Goal: Information Seeking & Learning: Learn about a topic

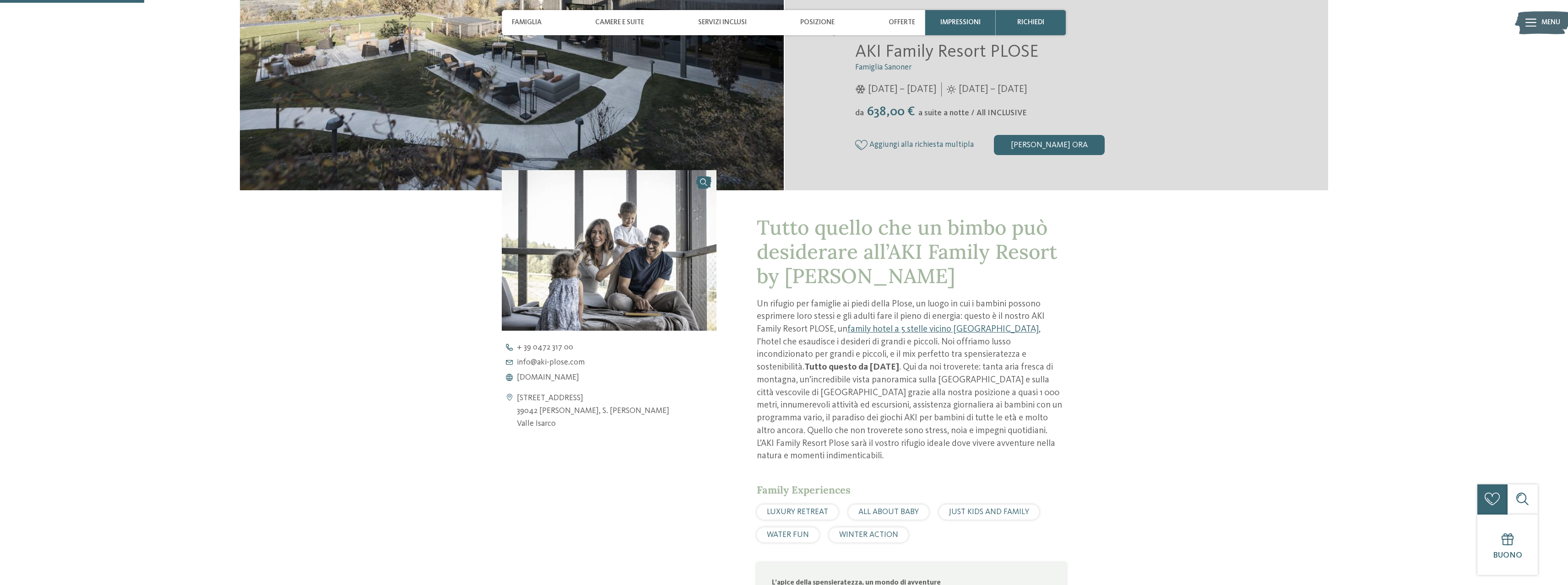
scroll to position [320, 0]
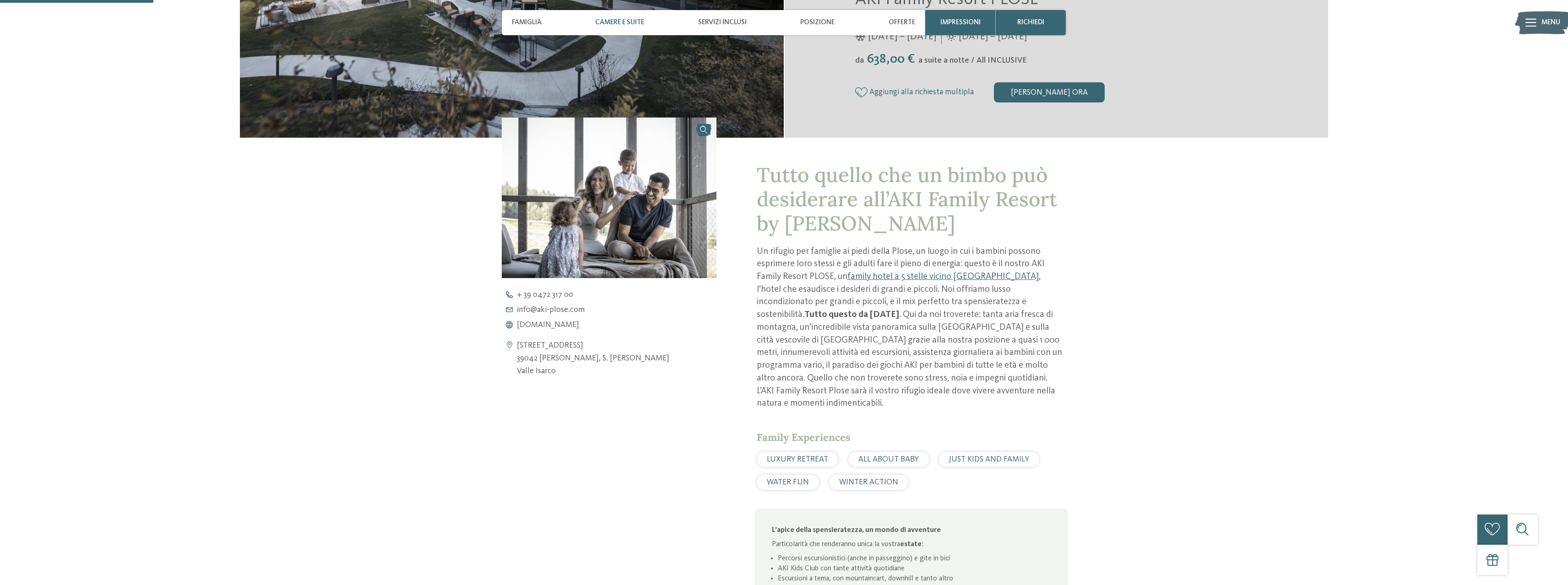
click at [627, 15] on div "Camere e Suite" at bounding box center [619, 22] width 59 height 25
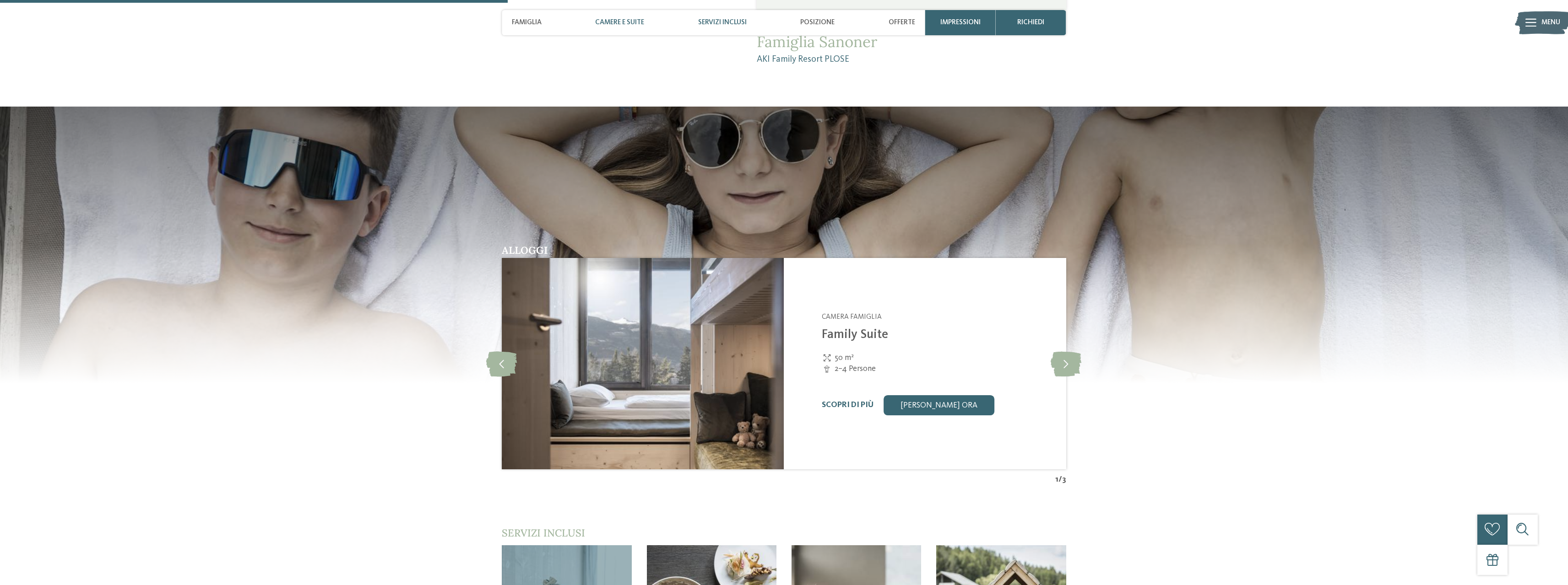
scroll to position [1143, 0]
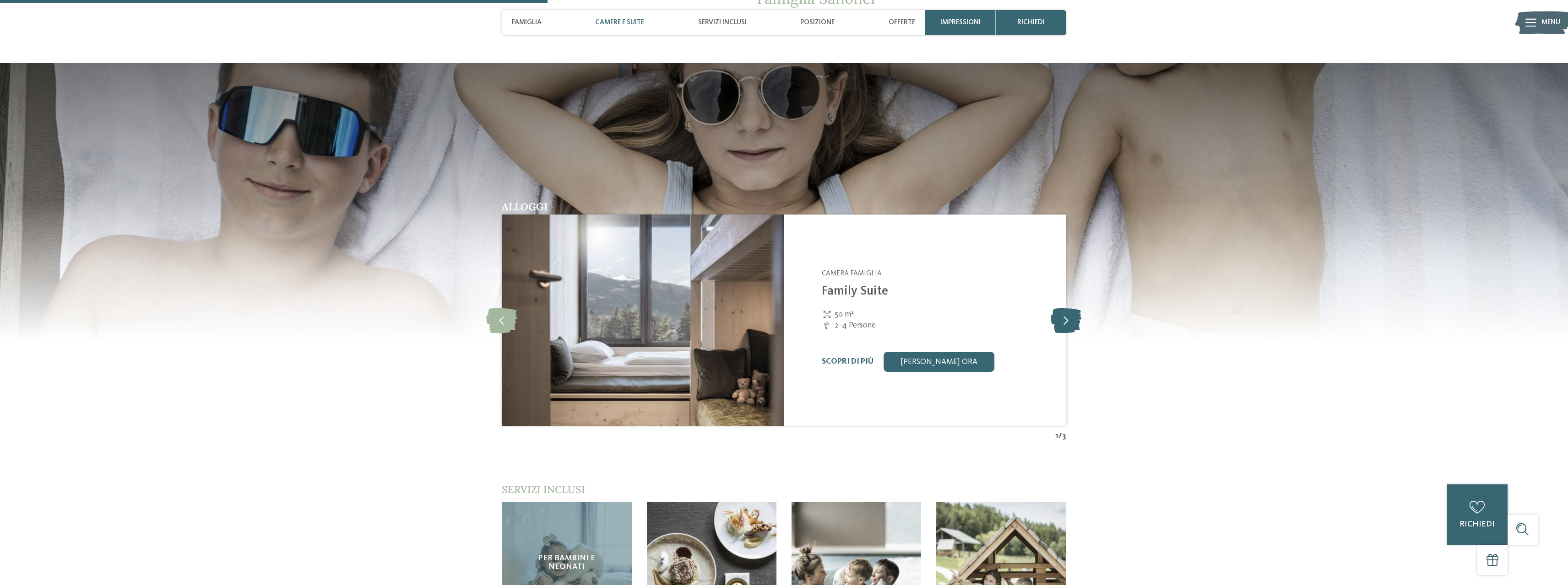
click at [1074, 310] on icon at bounding box center [1066, 320] width 31 height 25
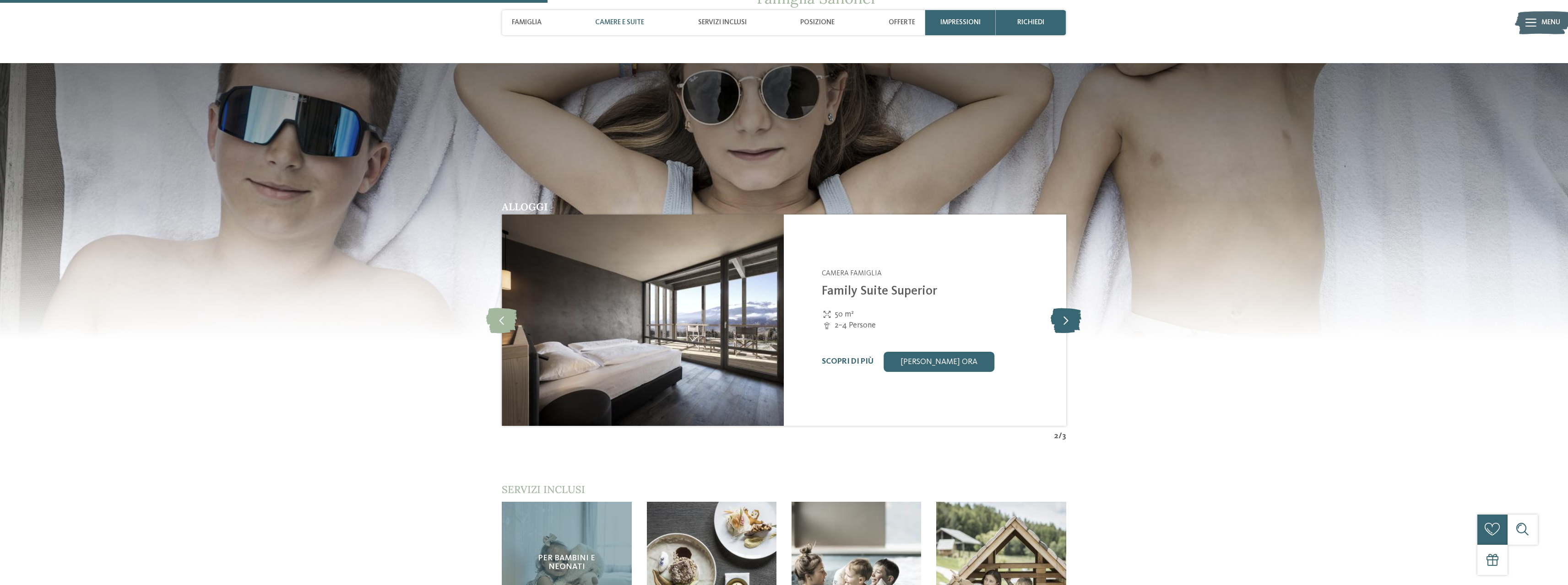
click at [1074, 310] on icon at bounding box center [1066, 320] width 31 height 25
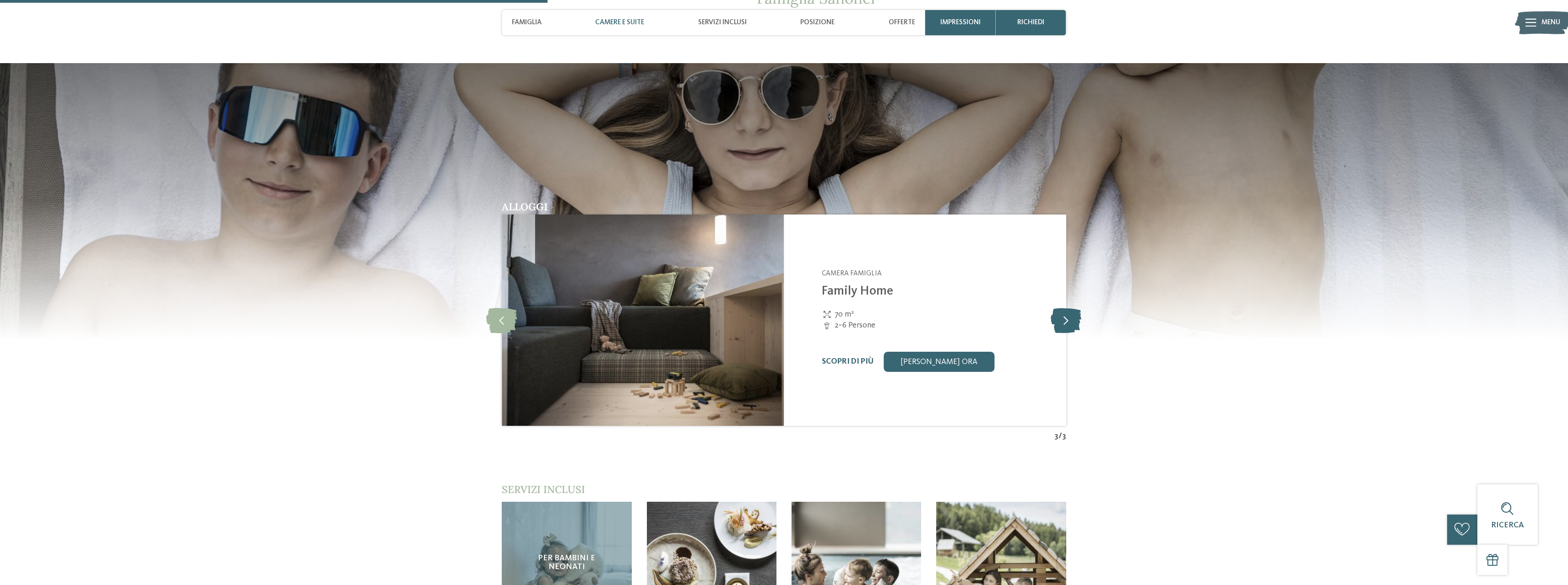
click at [1074, 310] on icon at bounding box center [1066, 320] width 31 height 25
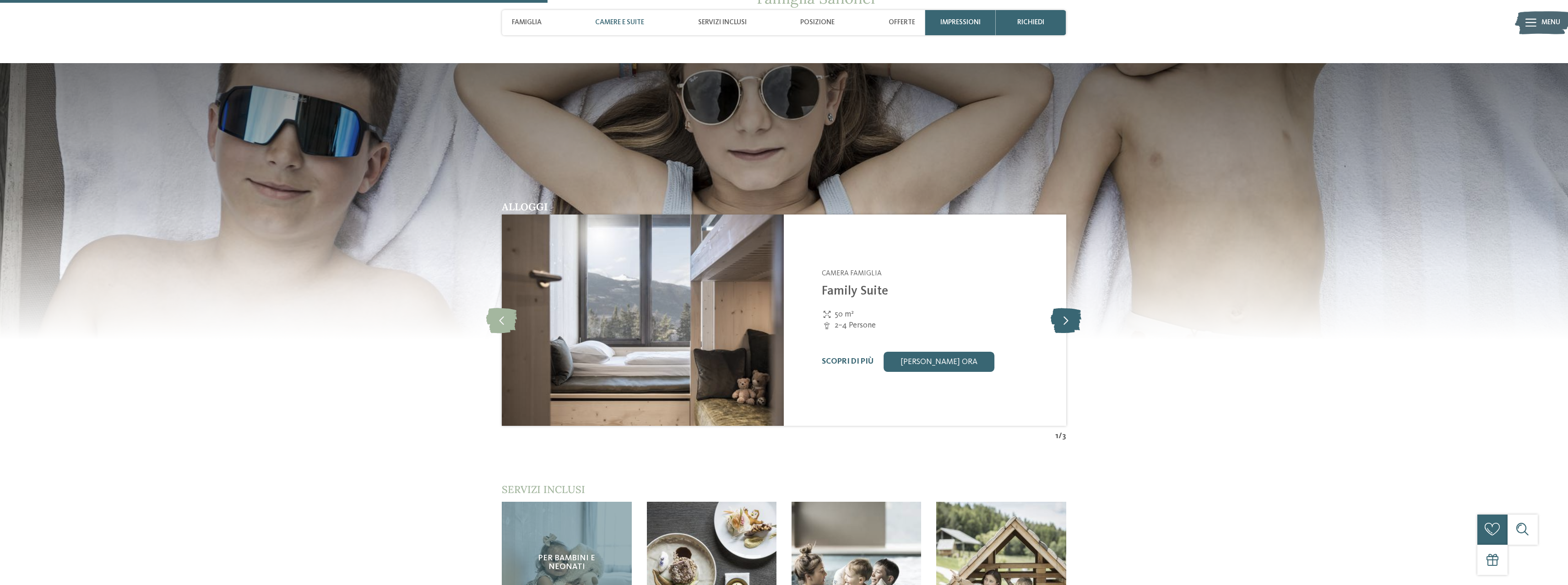
click at [1074, 310] on icon at bounding box center [1066, 320] width 31 height 25
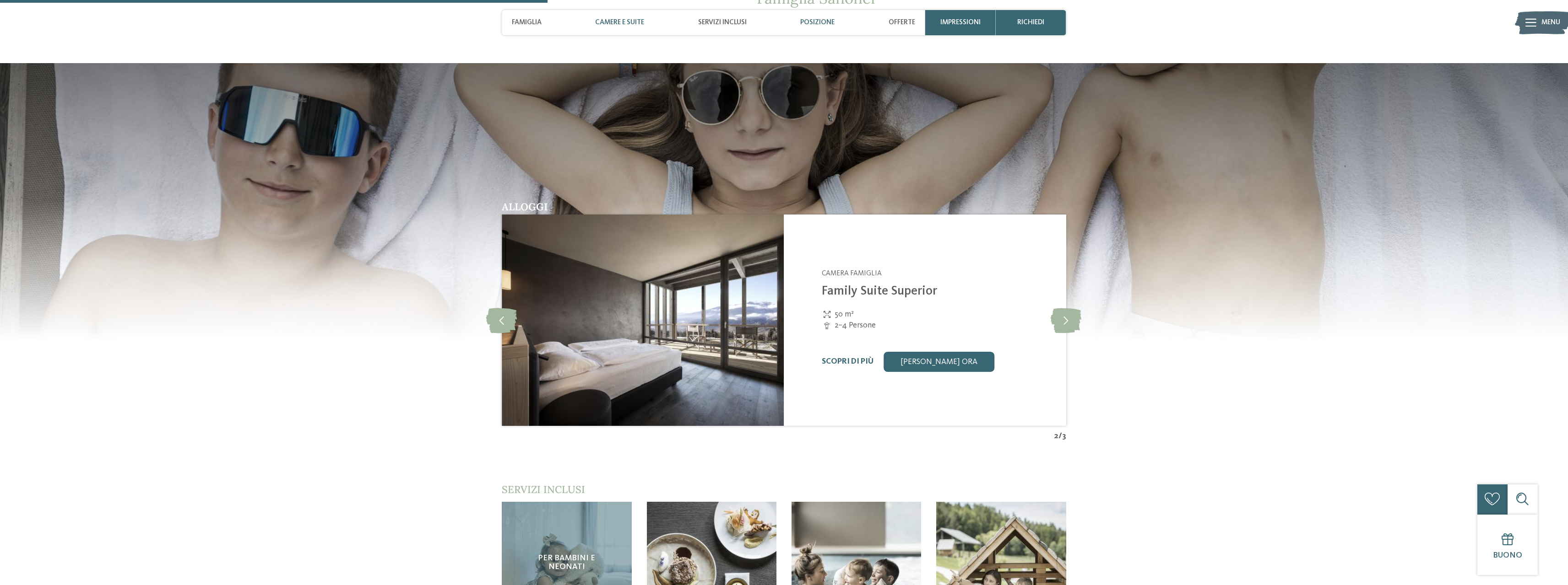
click at [826, 24] on span "Posizione" at bounding box center [817, 22] width 34 height 9
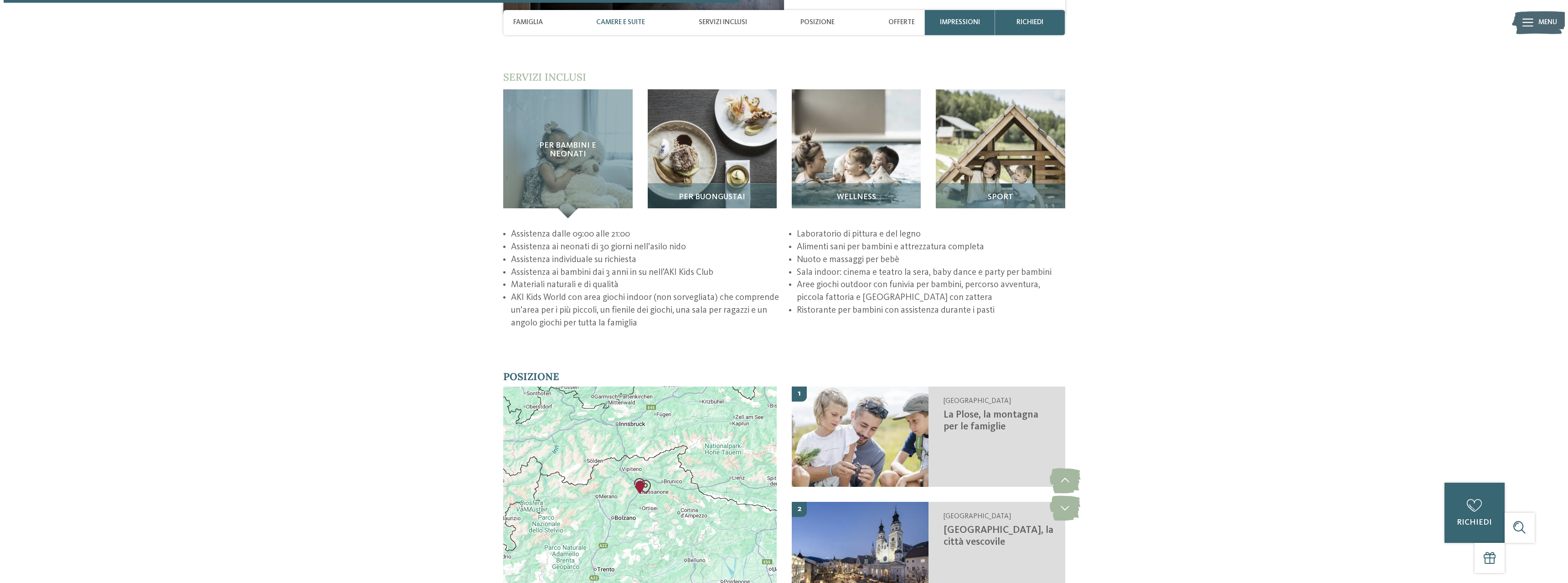
scroll to position [1539, 0]
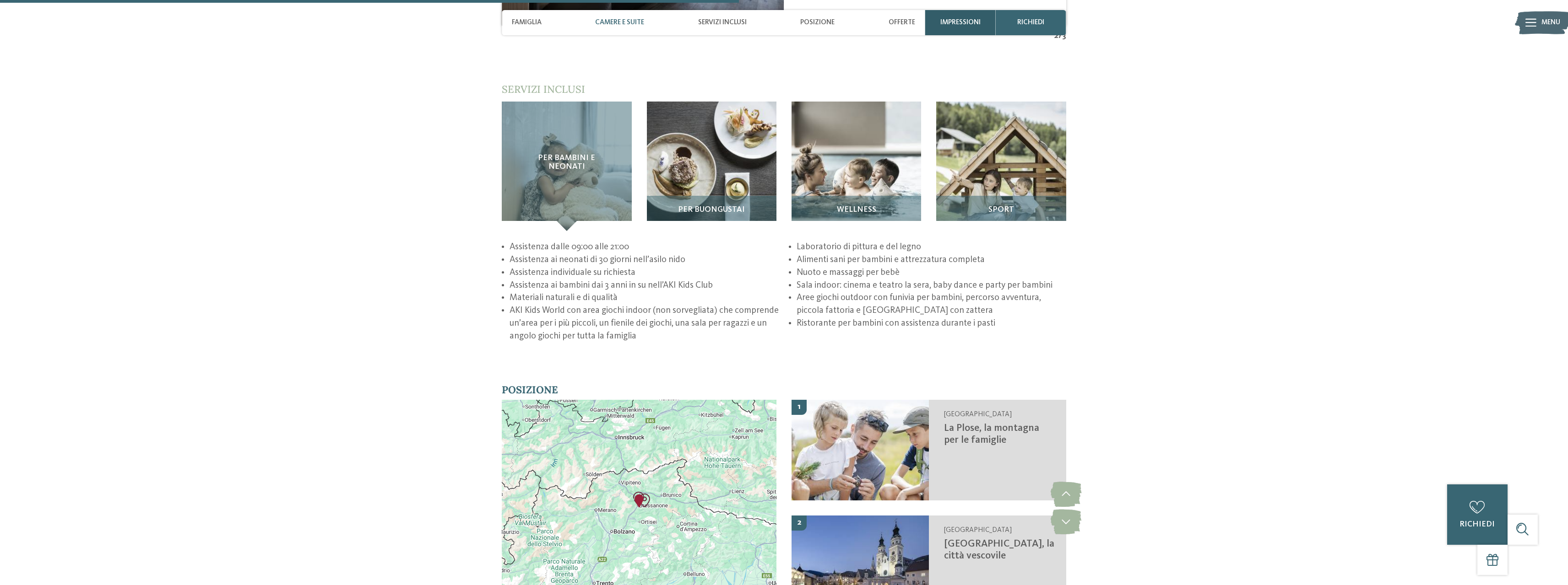
click at [952, 21] on span "Impressioni" at bounding box center [960, 22] width 40 height 9
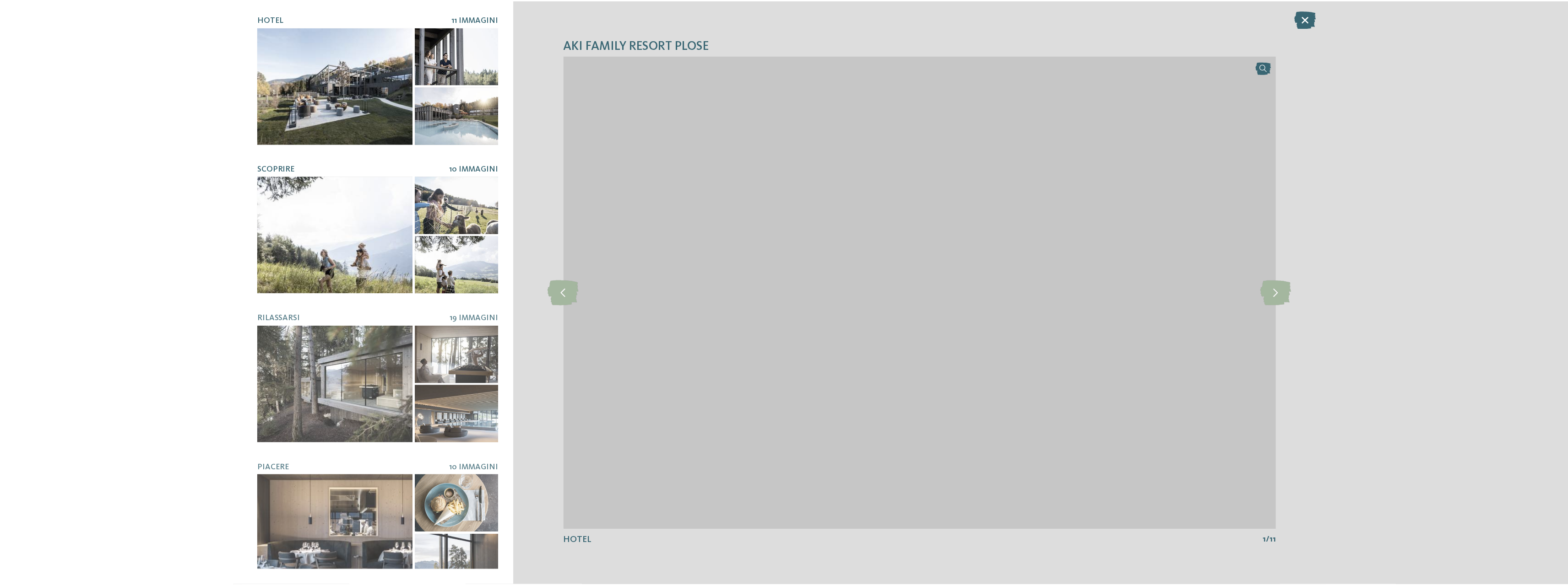
scroll to position [0, 0]
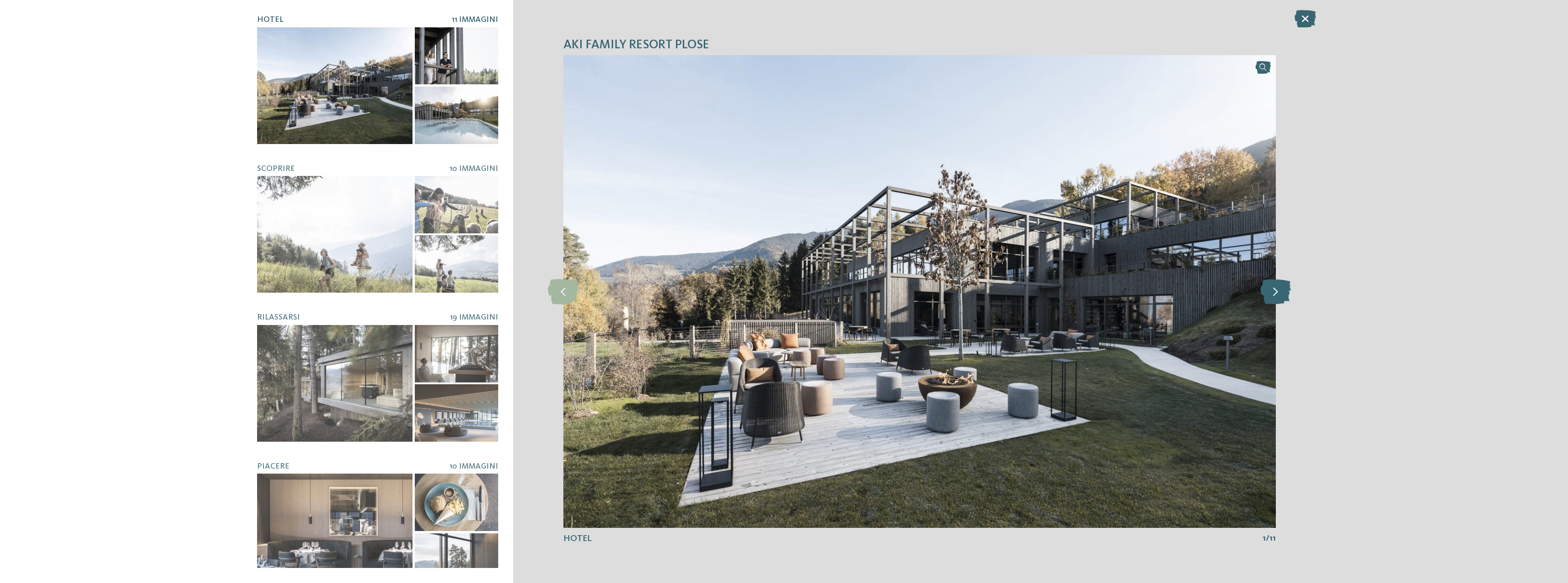
click at [1273, 287] on icon at bounding box center [1275, 291] width 31 height 25
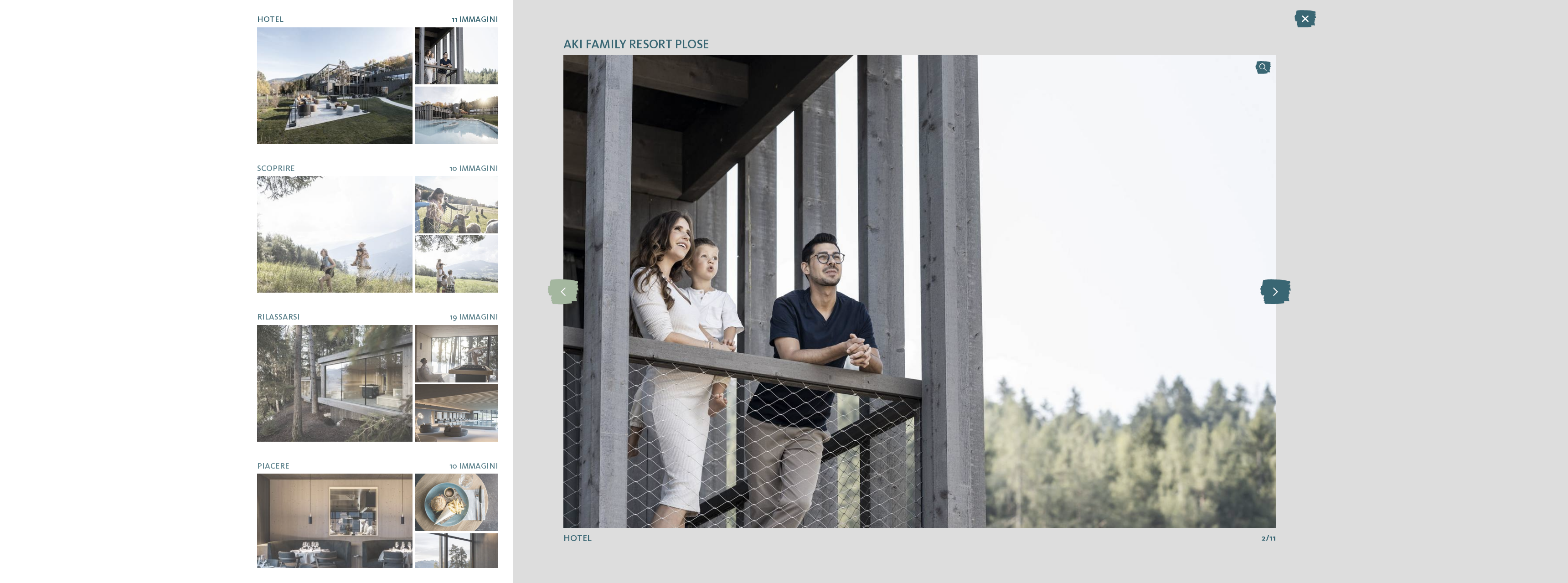
click at [1273, 287] on icon at bounding box center [1275, 291] width 31 height 25
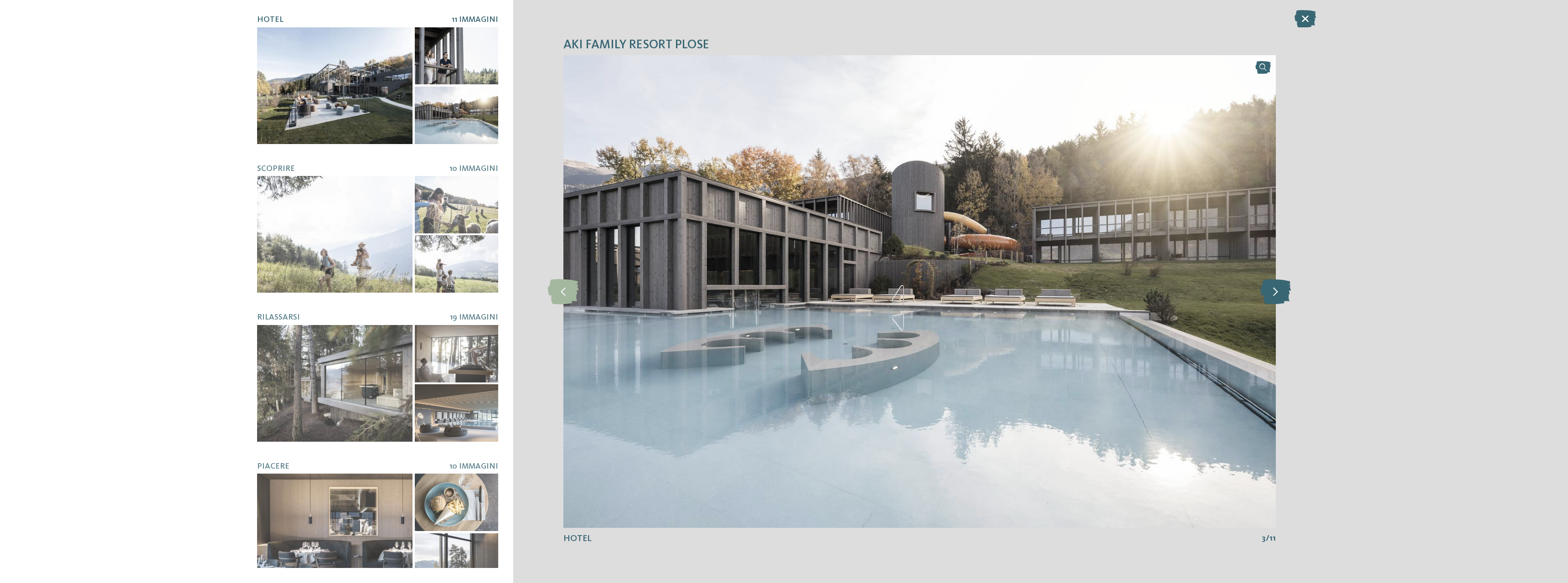
click at [1273, 287] on icon at bounding box center [1275, 291] width 31 height 25
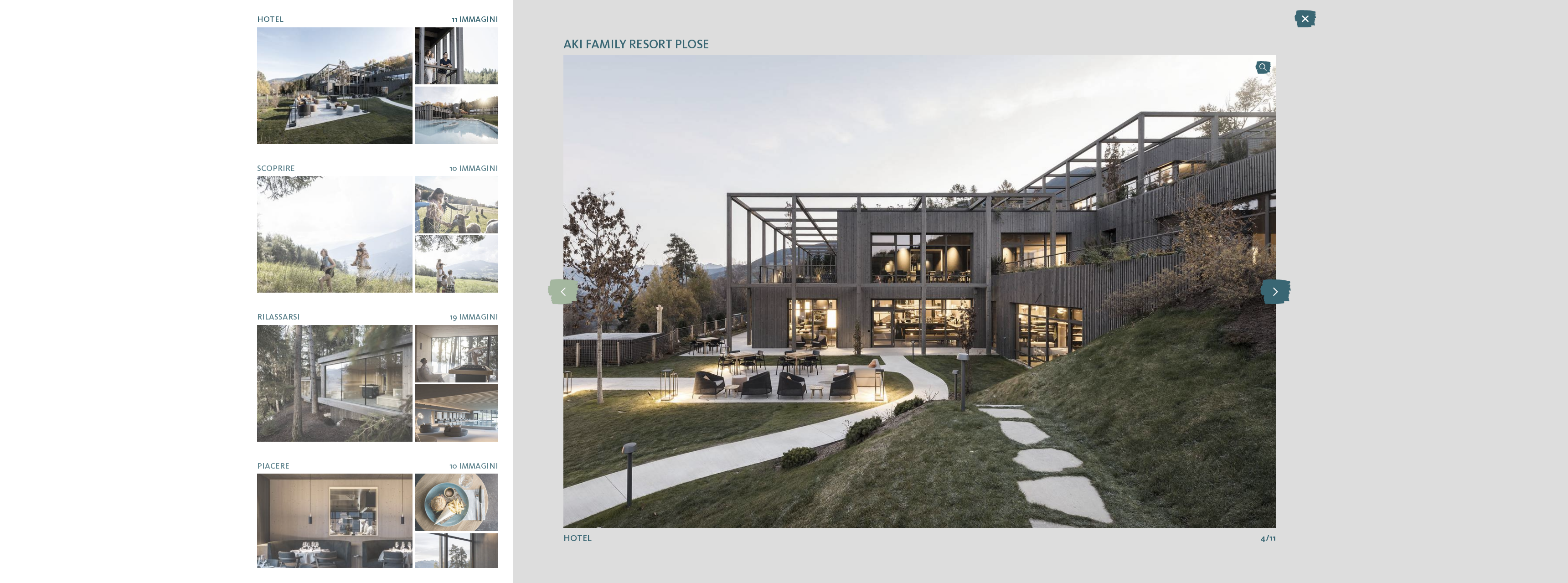
click at [1273, 287] on icon at bounding box center [1275, 291] width 31 height 25
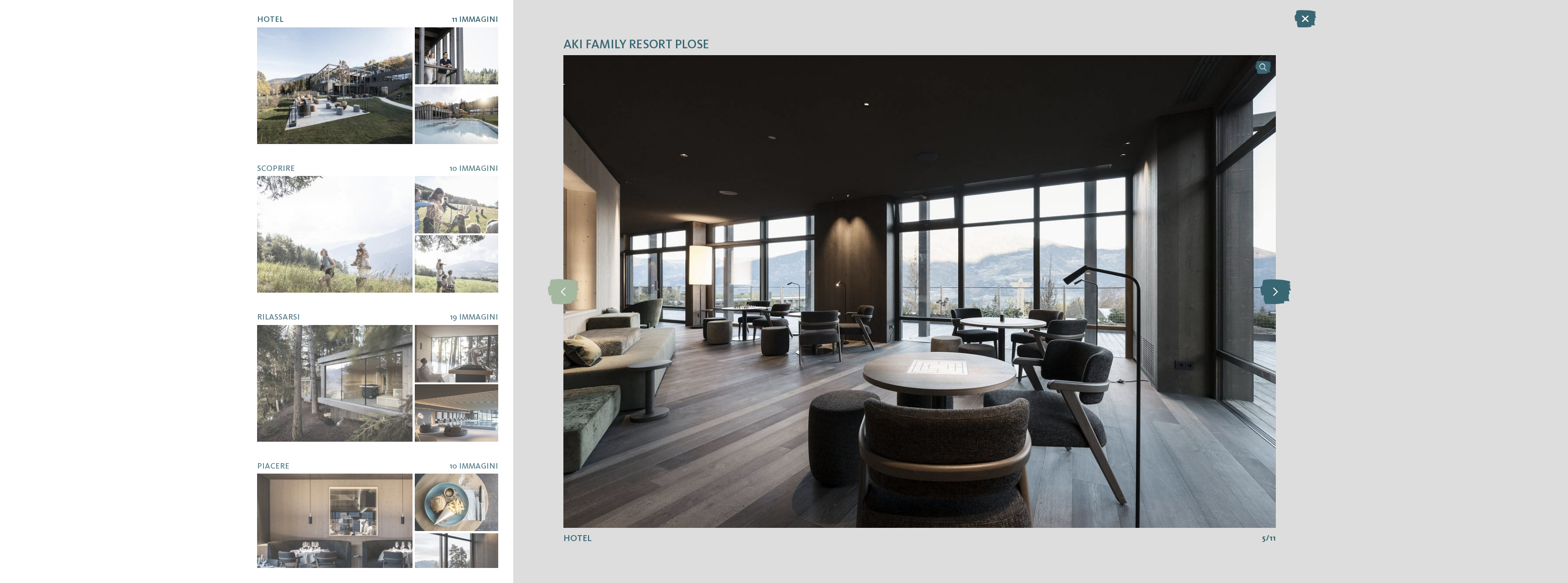
click at [1273, 287] on icon at bounding box center [1275, 291] width 31 height 25
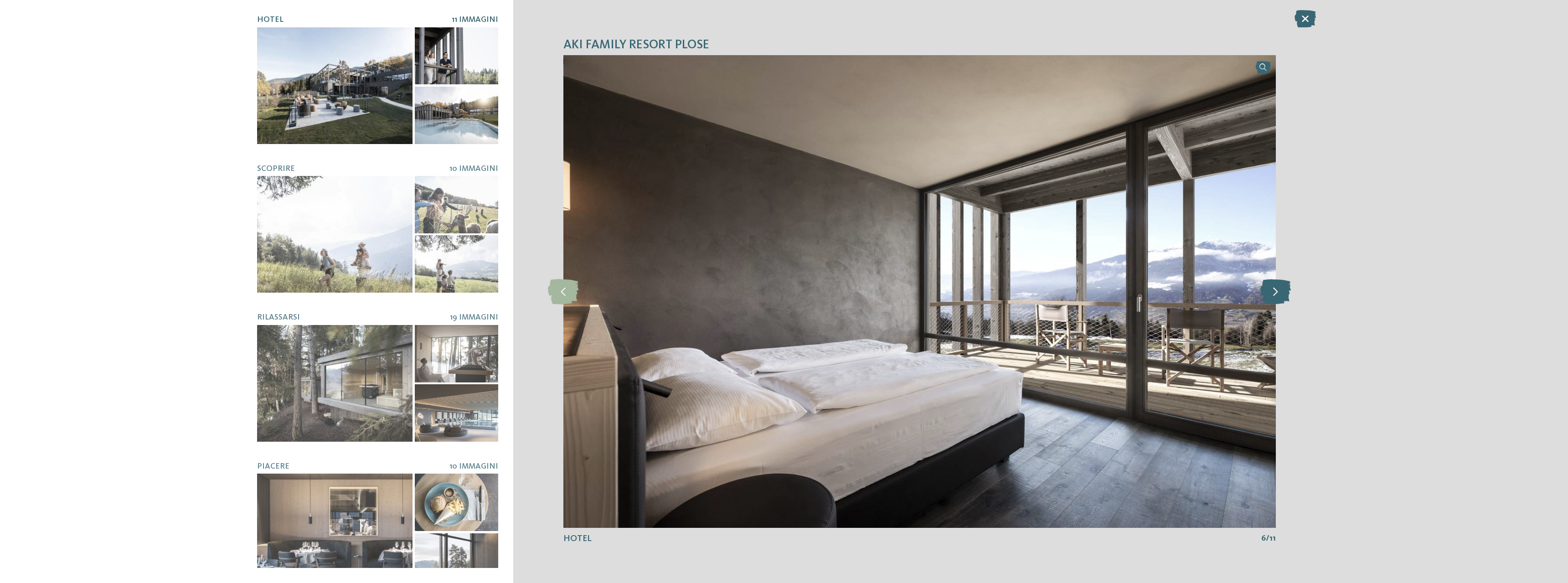
click at [1273, 287] on icon at bounding box center [1275, 291] width 31 height 25
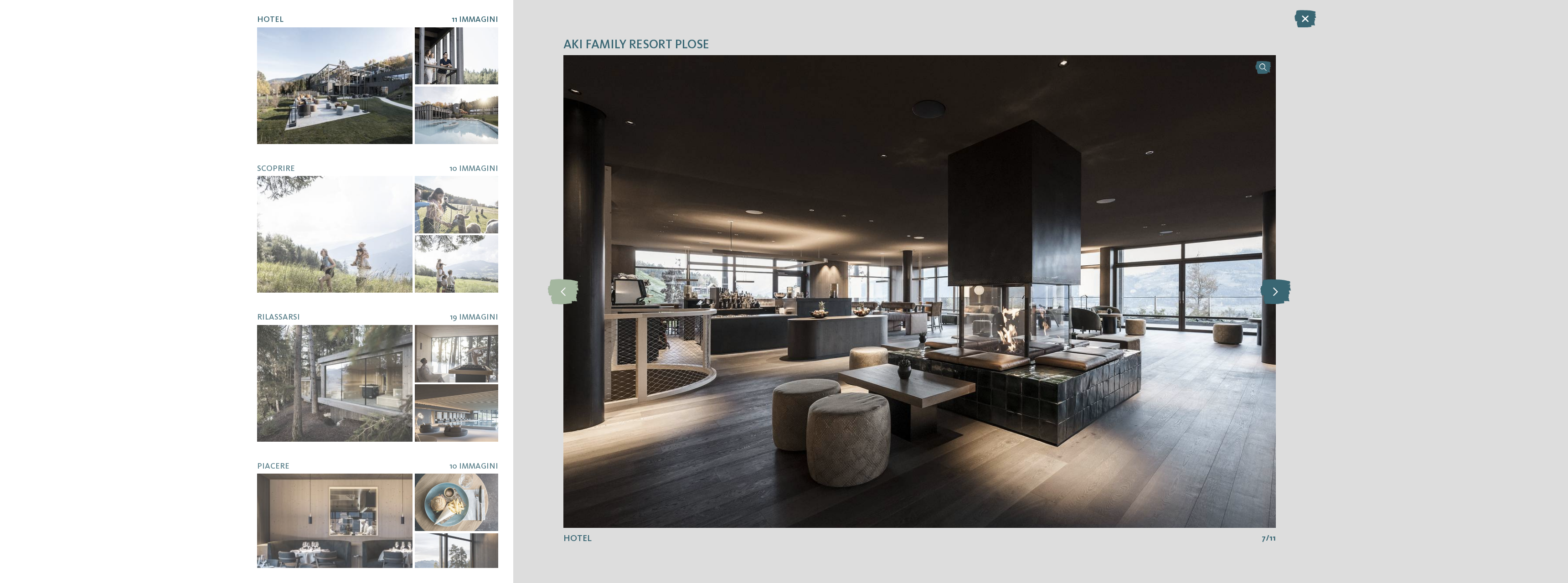
click at [1273, 287] on icon at bounding box center [1275, 291] width 31 height 25
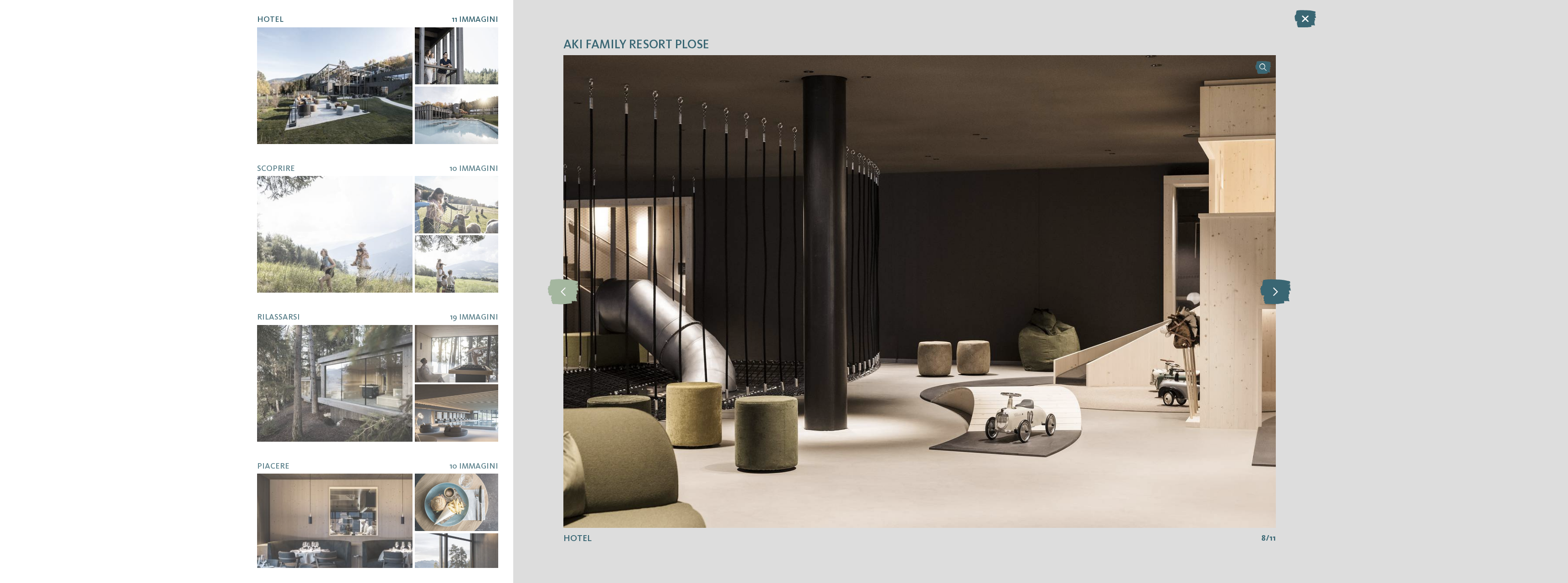
click at [1273, 287] on icon at bounding box center [1275, 291] width 31 height 25
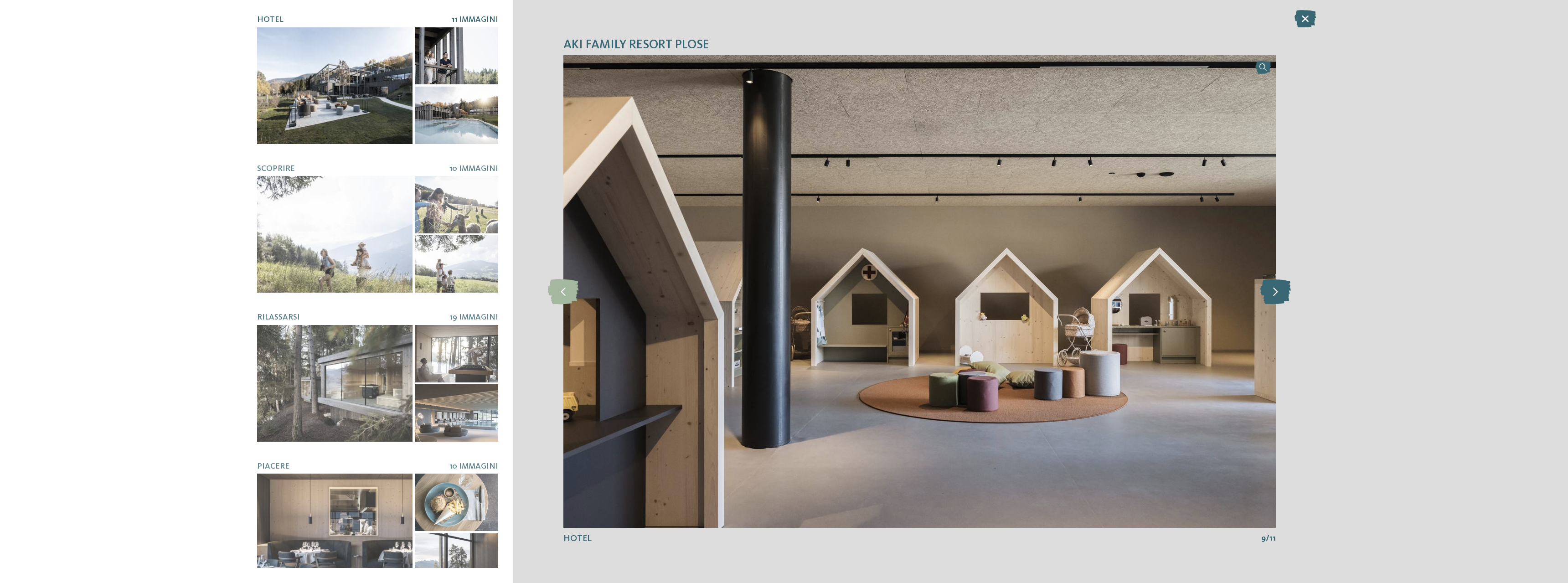
click at [1273, 287] on icon at bounding box center [1275, 291] width 31 height 25
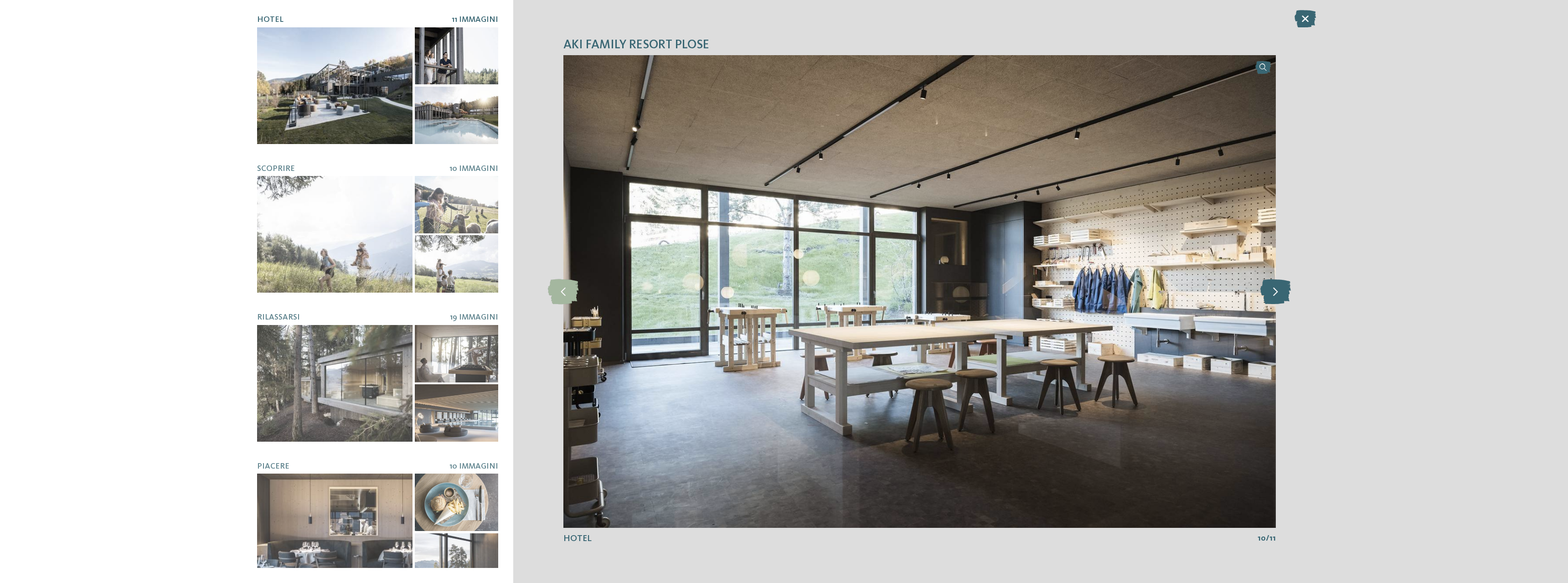
click at [1273, 287] on icon at bounding box center [1275, 291] width 31 height 25
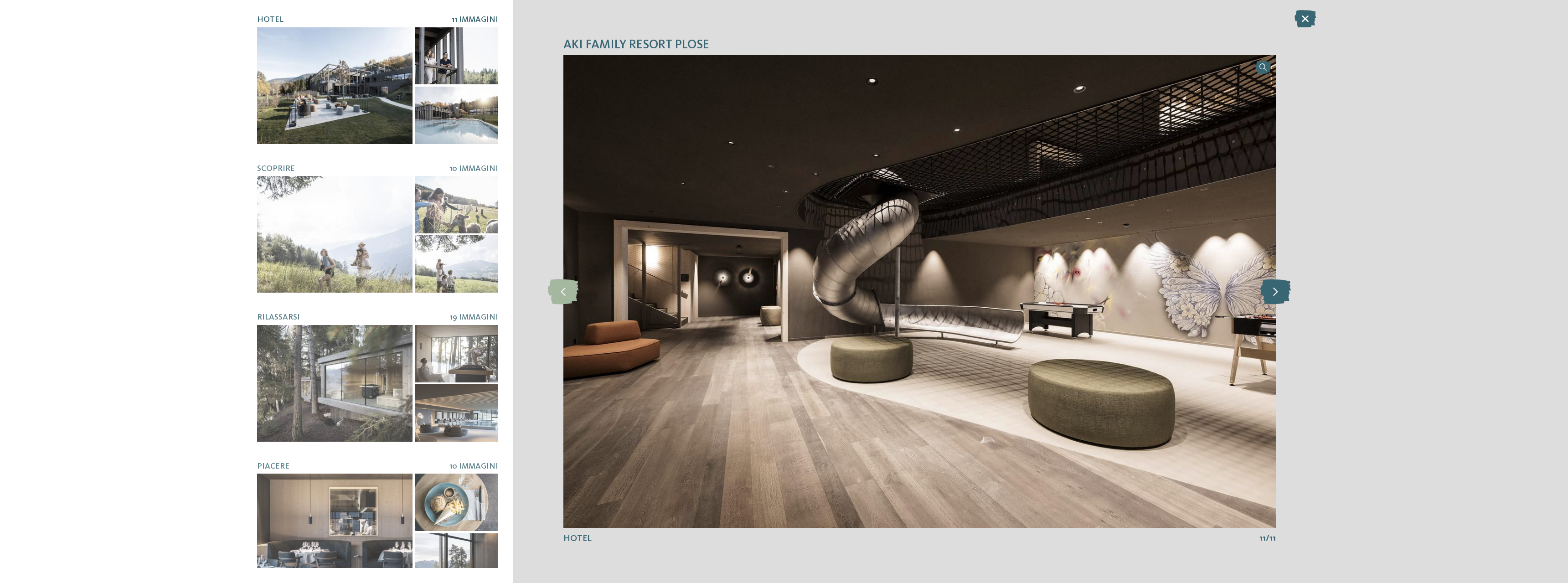
click at [1273, 287] on icon at bounding box center [1275, 291] width 31 height 25
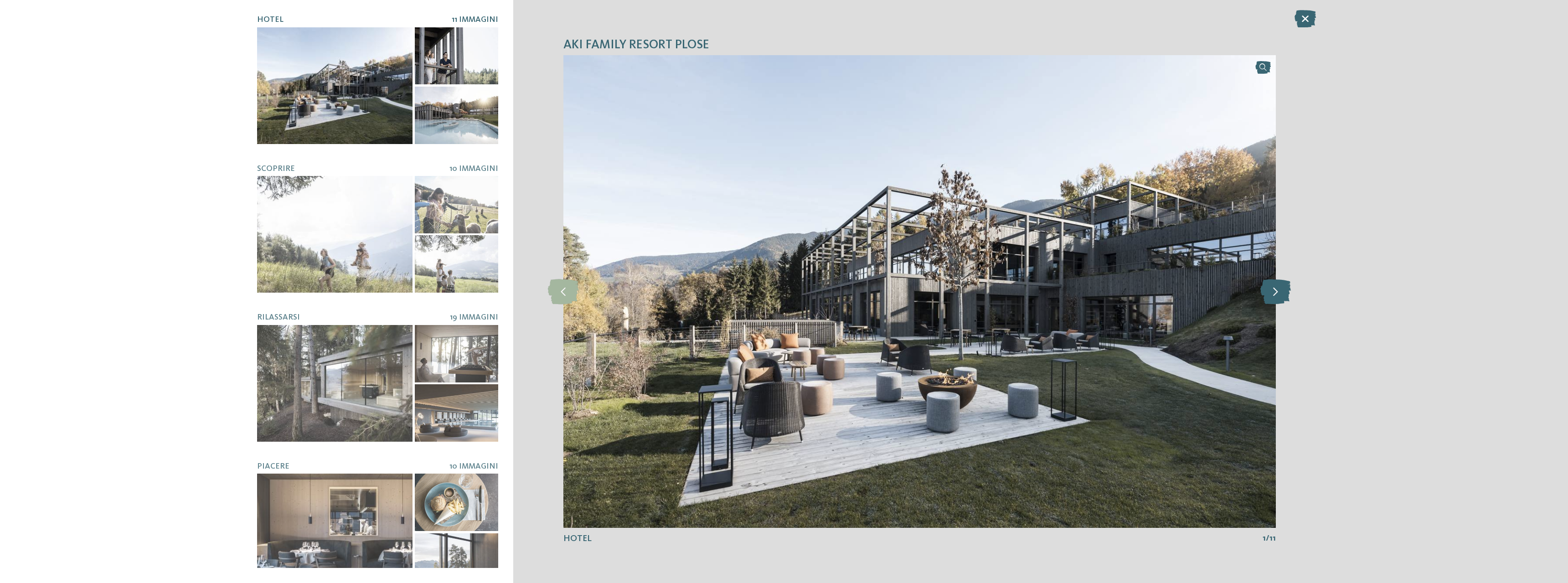
click at [1273, 287] on icon at bounding box center [1275, 291] width 31 height 25
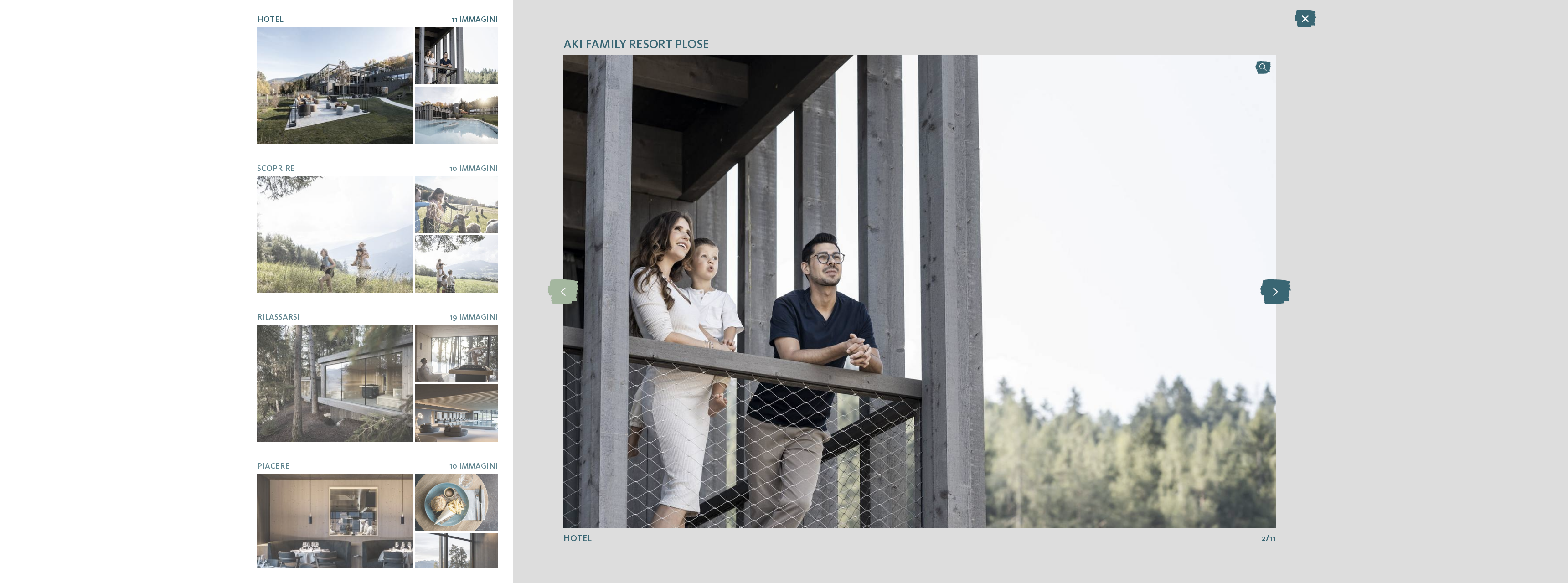
click at [1273, 287] on icon at bounding box center [1275, 291] width 31 height 25
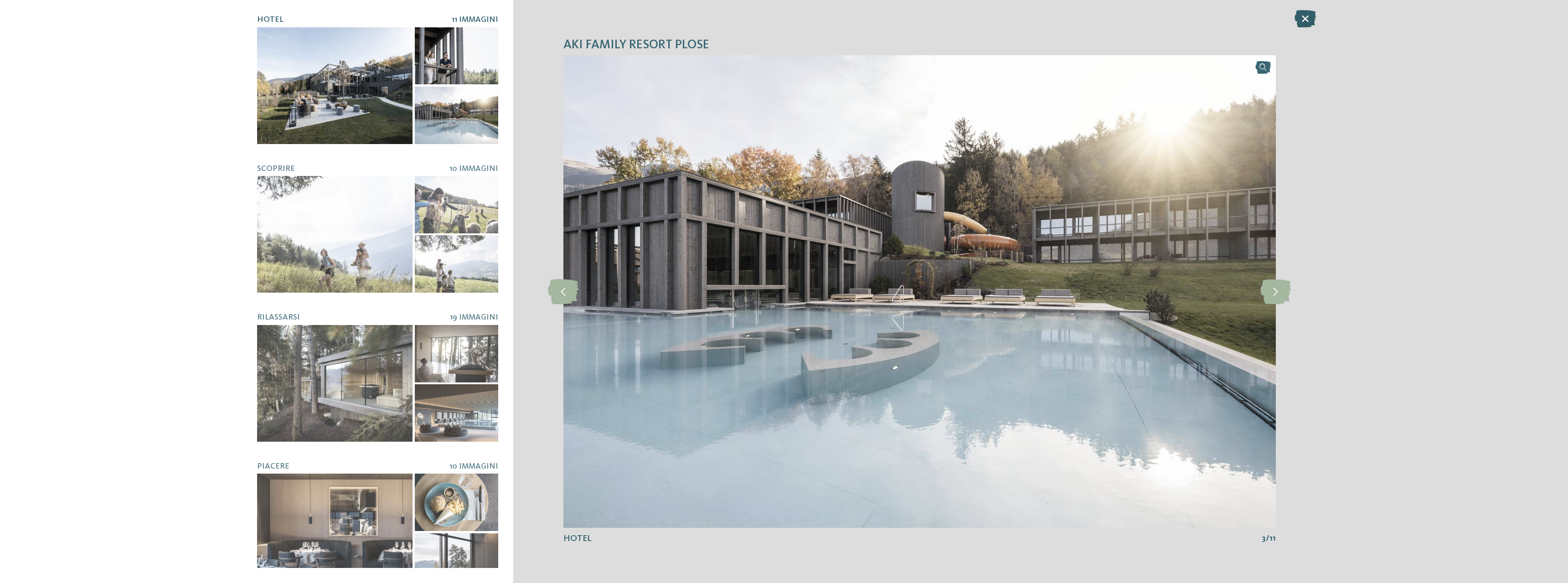
click at [1310, 16] on icon at bounding box center [1304, 19] width 21 height 17
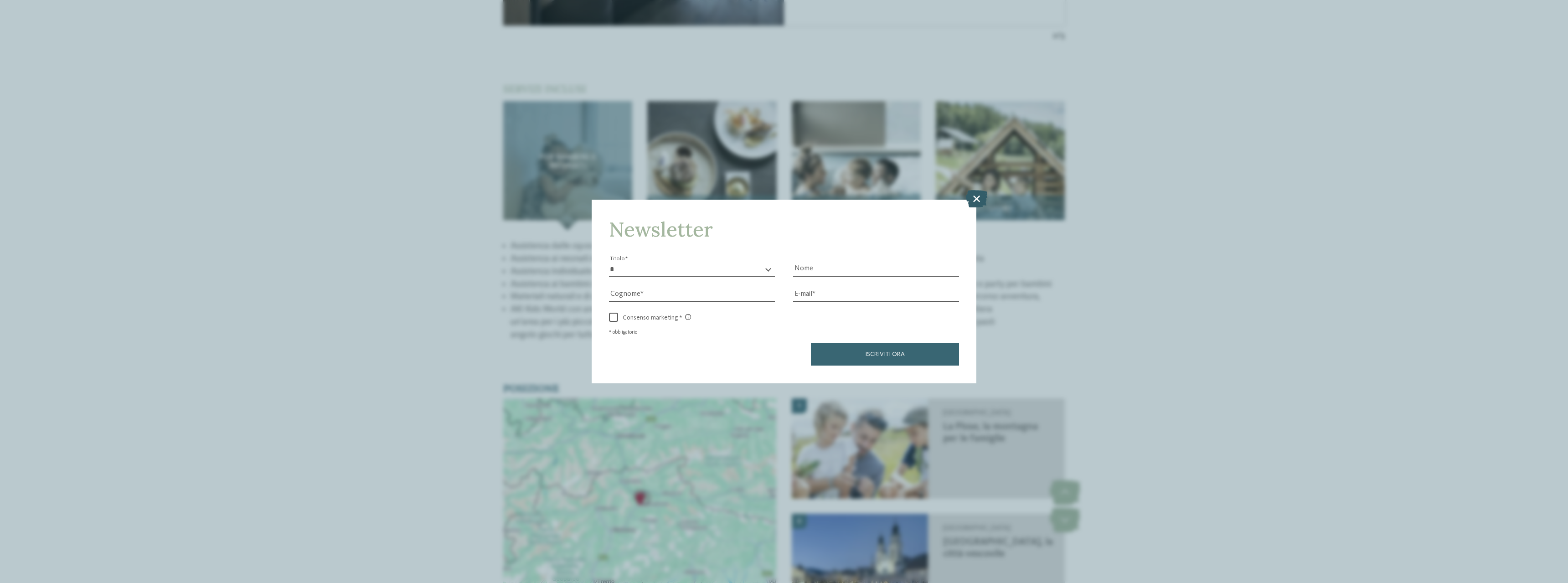
click at [972, 199] on icon at bounding box center [976, 199] width 21 height 17
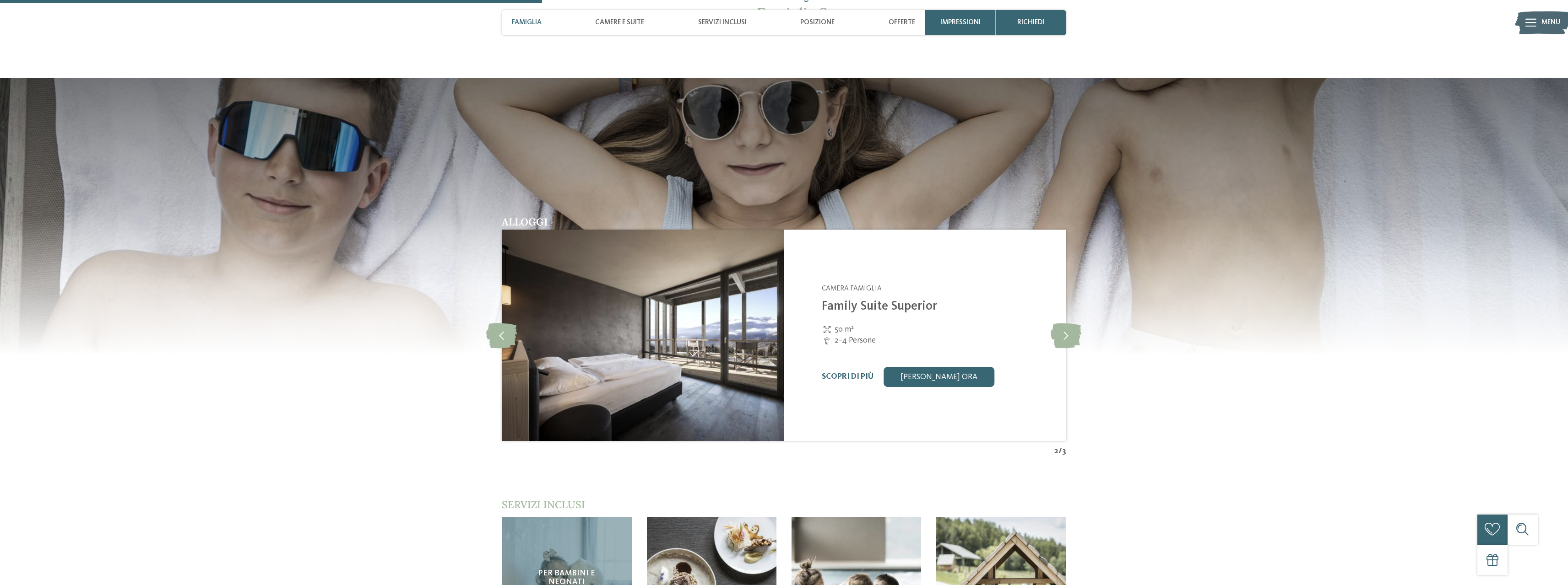
scroll to position [1132, 0]
